Goal: Task Accomplishment & Management: Complete application form

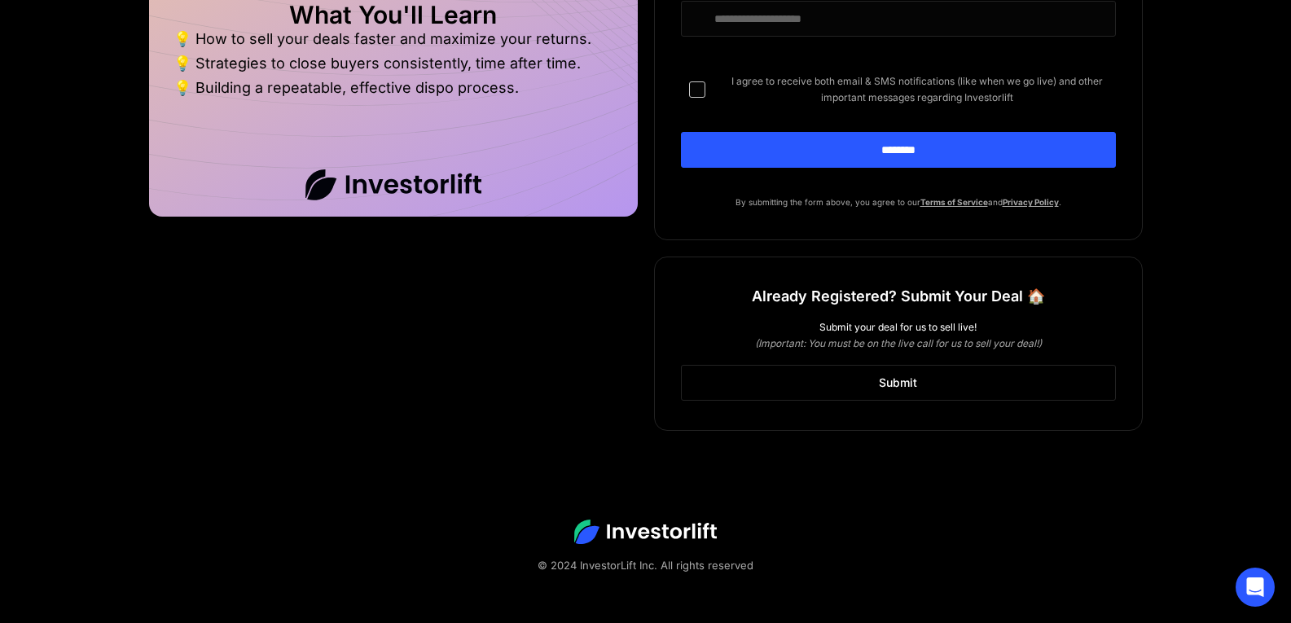
scroll to position [1252, 0]
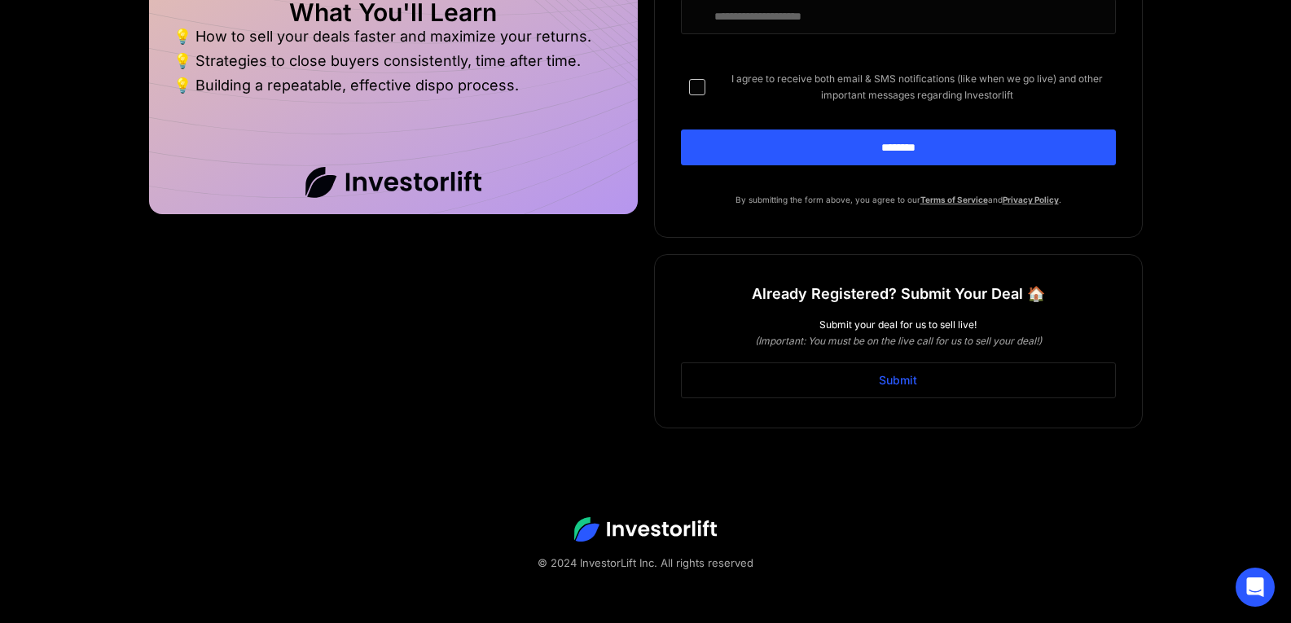
click at [884, 388] on link "Submit" at bounding box center [898, 380] width 435 height 36
click at [697, 91] on div "DIspo Day Main Form" at bounding box center [697, 87] width 16 height 16
click at [892, 389] on link "Submit" at bounding box center [898, 380] width 435 height 36
